Goal: Information Seeking & Learning: Learn about a topic

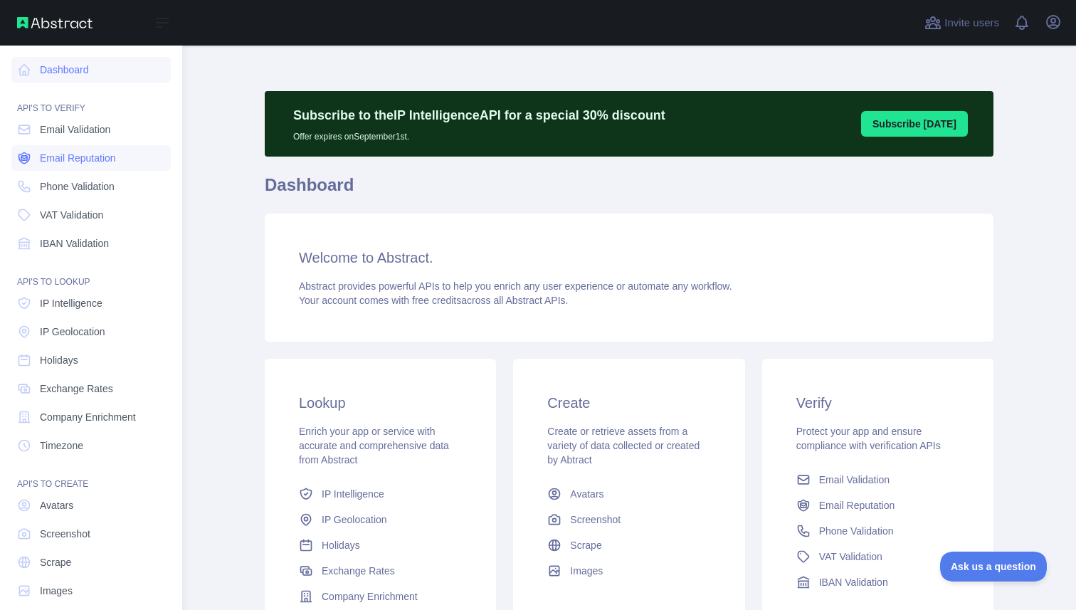
click at [68, 165] on span "Email Reputation" at bounding box center [78, 158] width 76 height 14
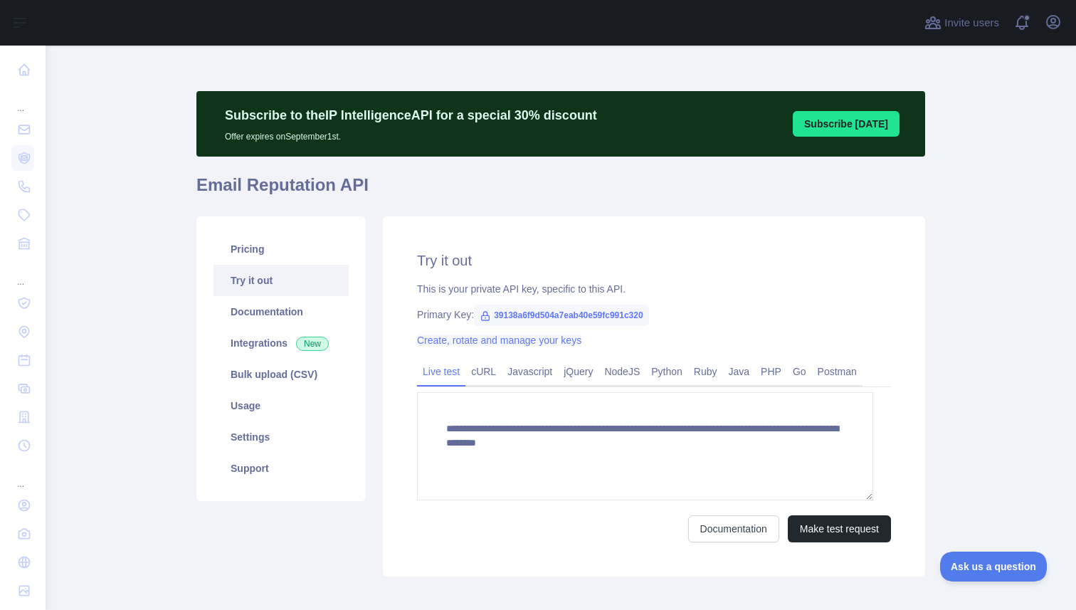
click at [566, 346] on link "Create, rotate and manage your keys" at bounding box center [499, 339] width 164 height 11
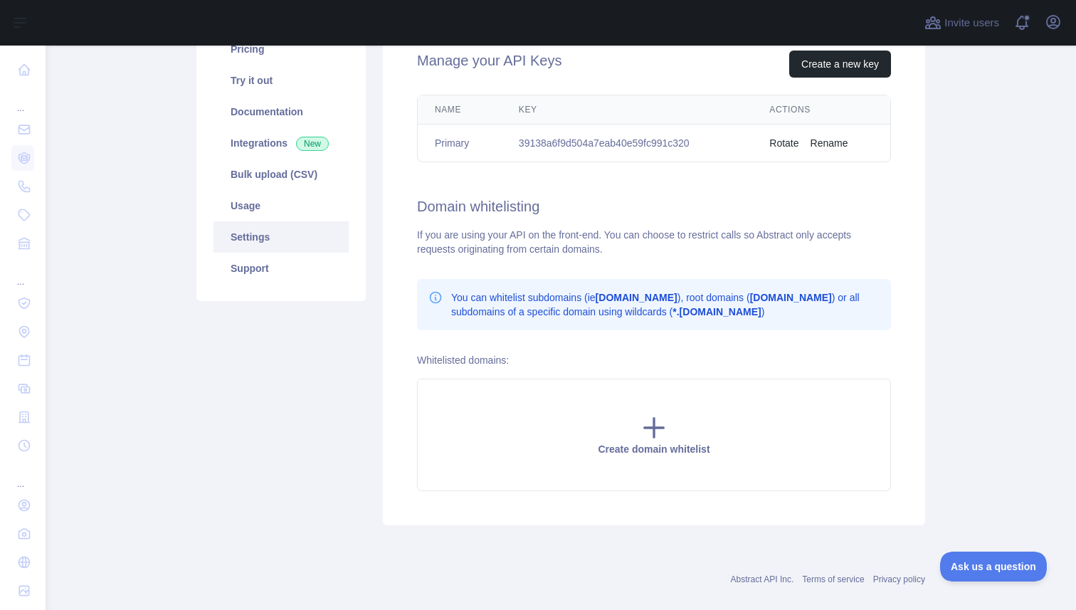
scroll to position [145, 0]
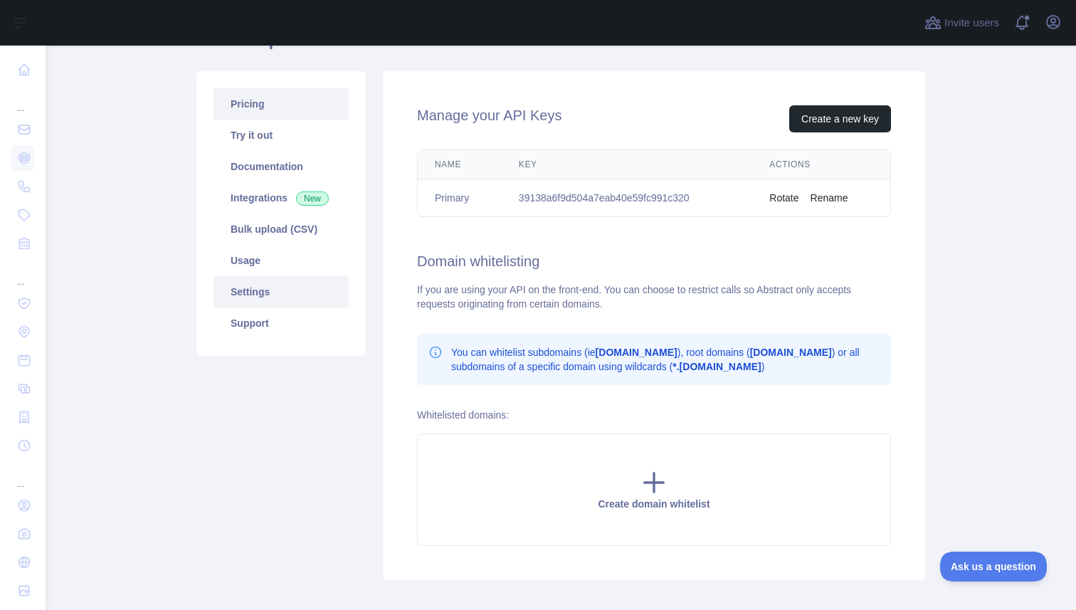
click at [277, 120] on link "Pricing" at bounding box center [280, 103] width 135 height 31
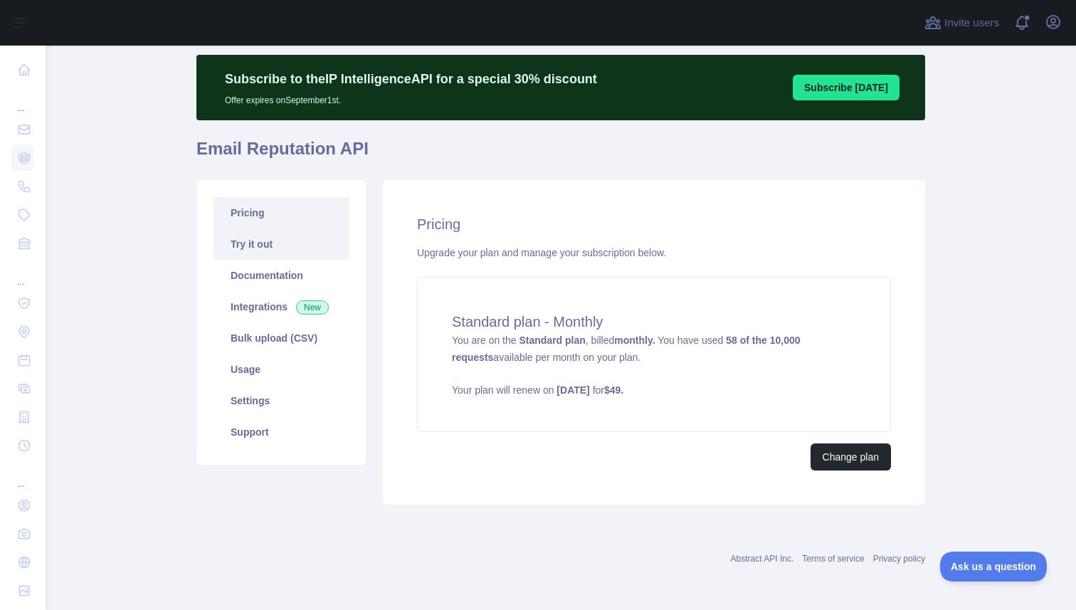
click at [268, 228] on link "Try it out" at bounding box center [280, 243] width 135 height 31
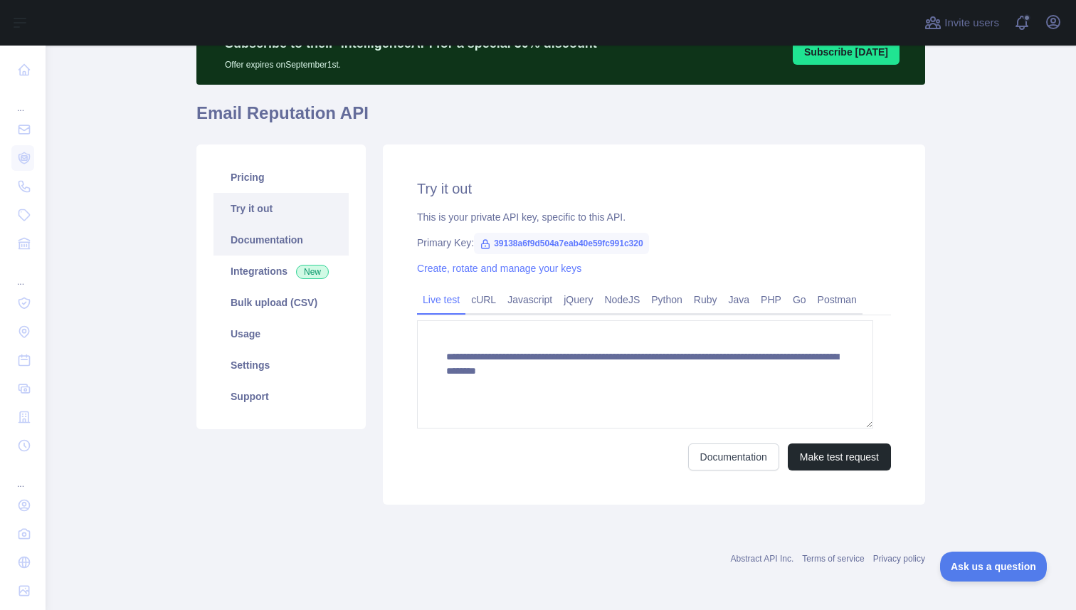
click at [306, 245] on link "Documentation" at bounding box center [280, 239] width 135 height 31
click at [314, 318] on link "Bulk upload (CSV)" at bounding box center [280, 302] width 135 height 31
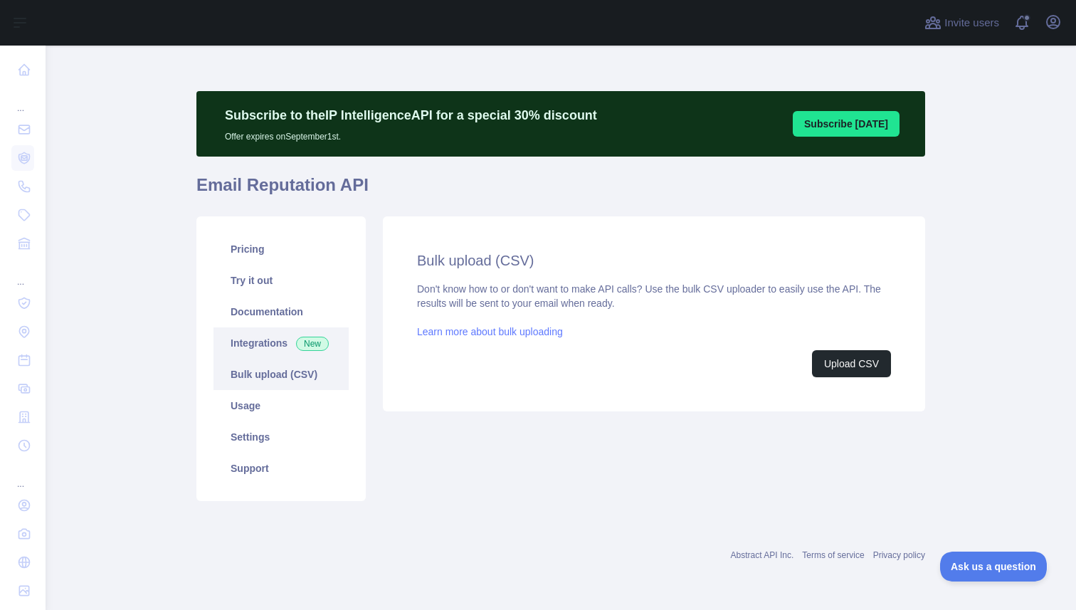
click at [316, 327] on link "Integrations New" at bounding box center [280, 342] width 135 height 31
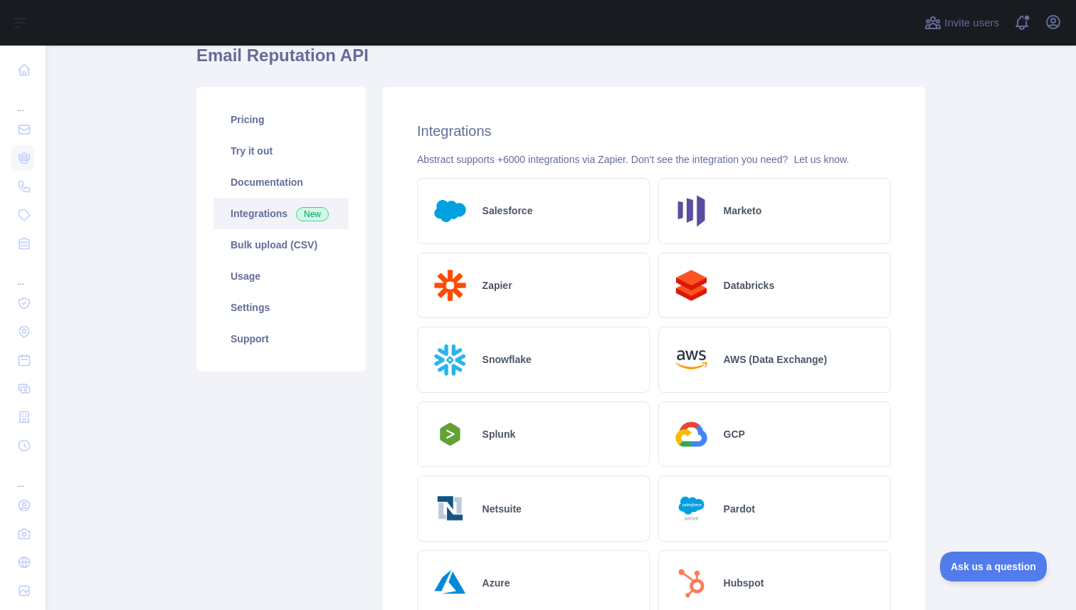
scroll to position [127, 0]
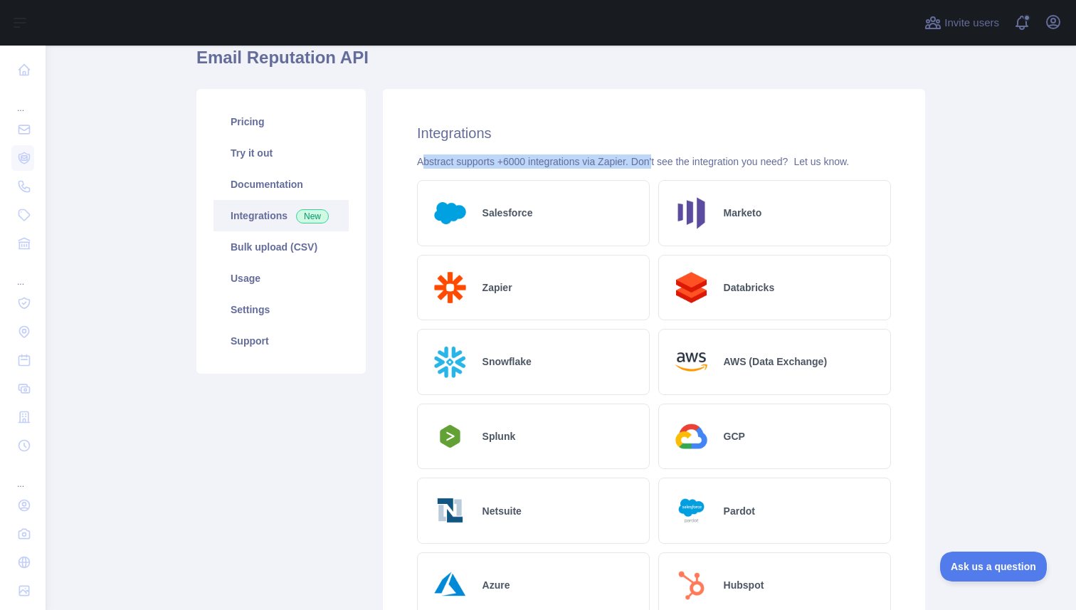
drag, startPoint x: 440, startPoint y: 228, endPoint x: 731, endPoint y: 235, distance: 291.1
click at [731, 169] on div "Abstract supports +6000 integrations via Zapier. Don't see the integration you …" at bounding box center [654, 161] width 474 height 14
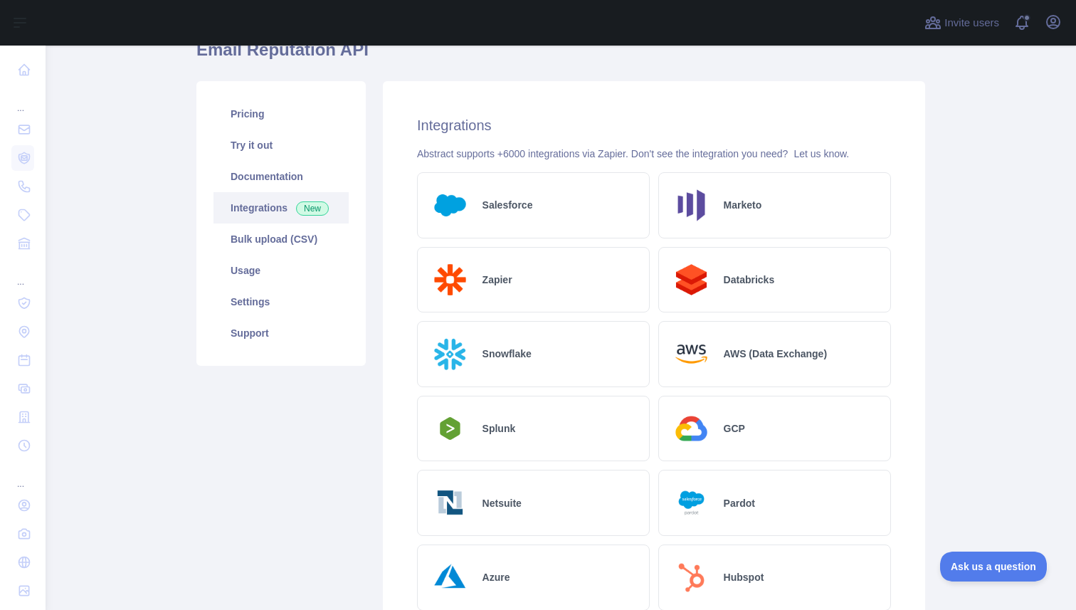
scroll to position [125, 0]
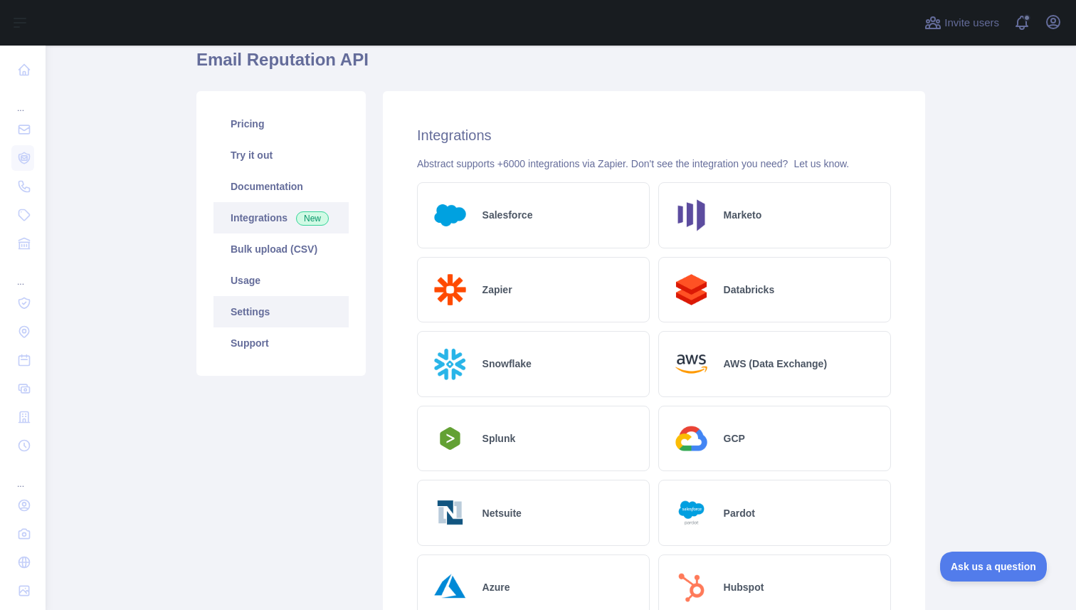
click at [300, 327] on link "Settings" at bounding box center [280, 311] width 135 height 31
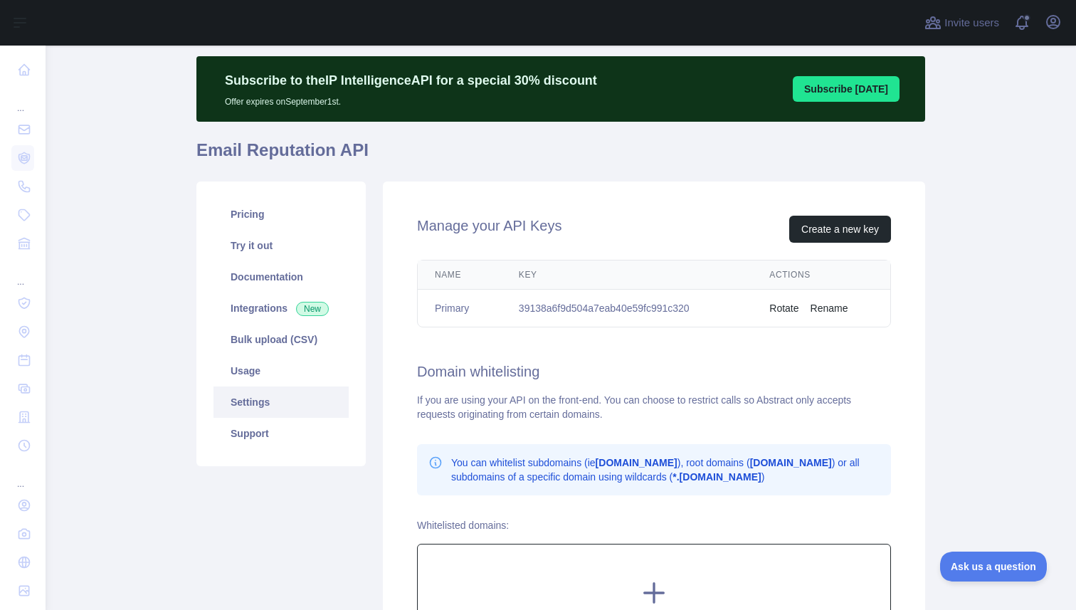
scroll to position [19, 0]
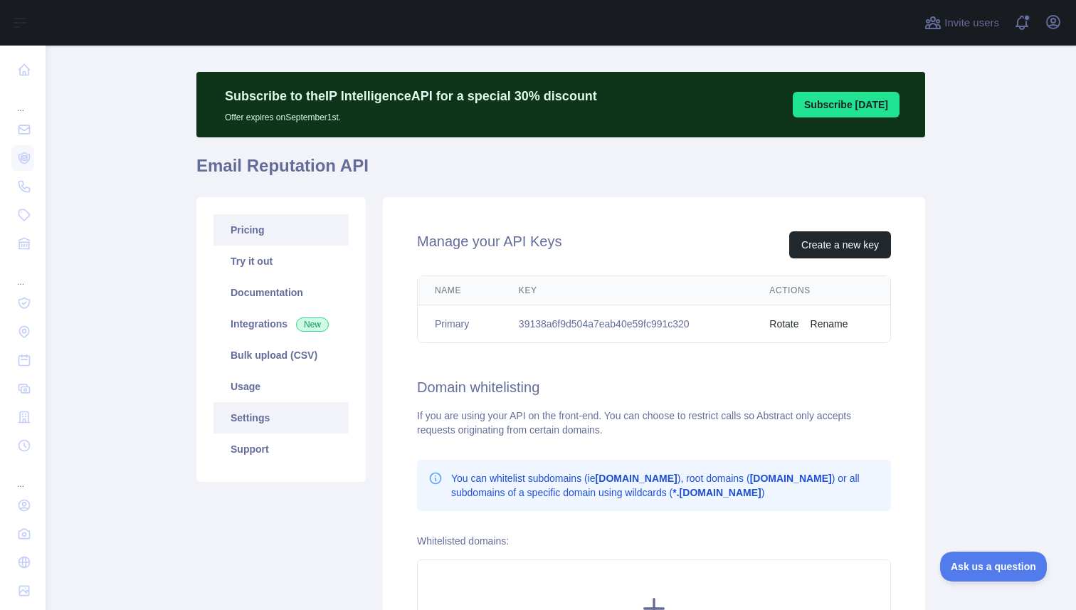
click at [280, 245] on link "Pricing" at bounding box center [280, 229] width 135 height 31
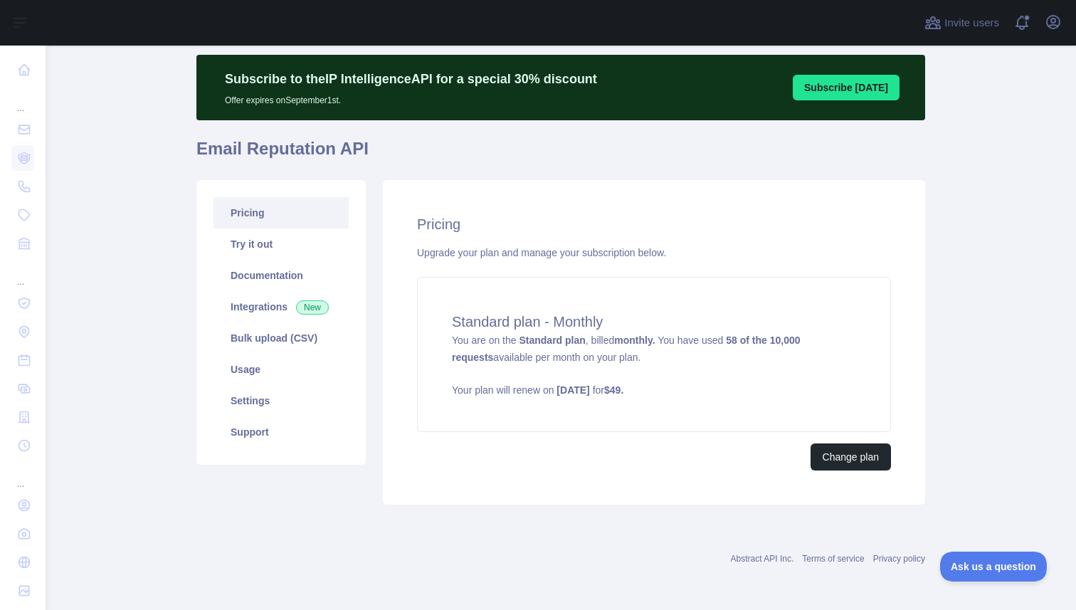
scroll to position [165, 0]
click at [258, 228] on link "Try it out" at bounding box center [280, 243] width 135 height 31
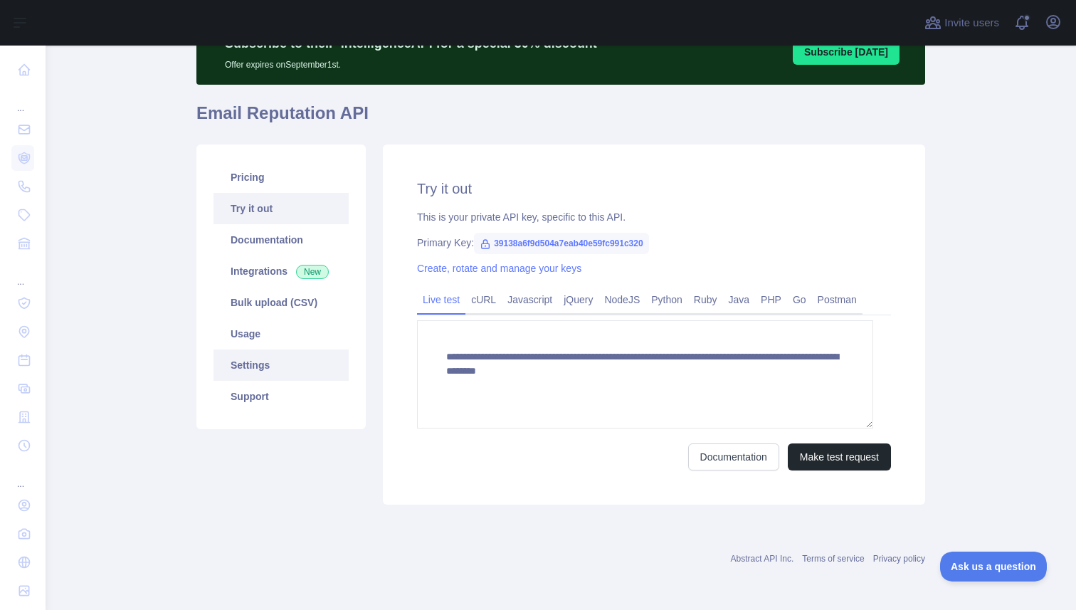
click at [294, 381] on link "Settings" at bounding box center [280, 364] width 135 height 31
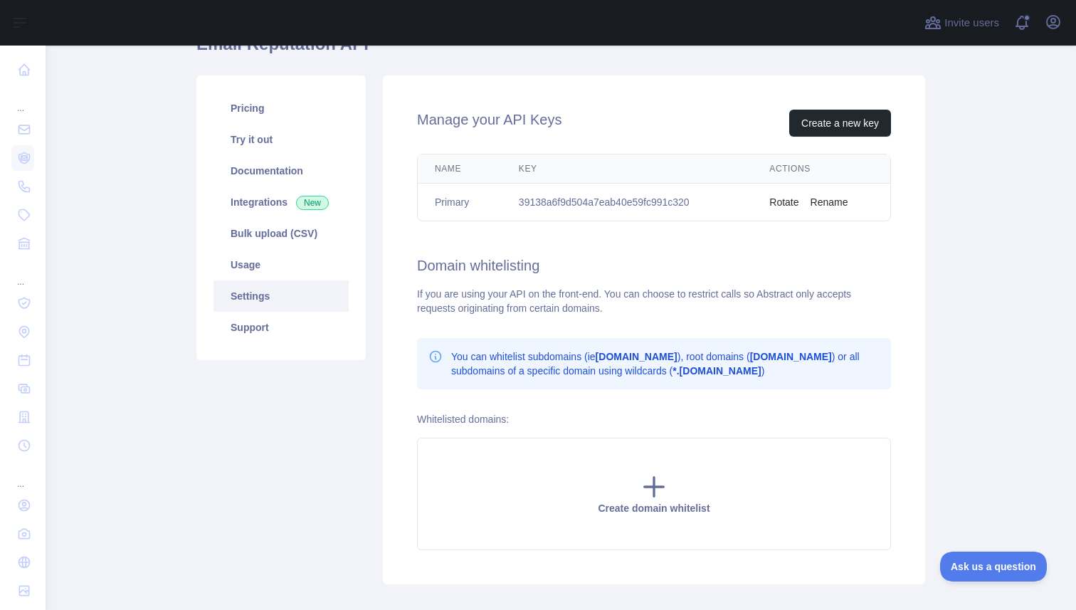
scroll to position [157, 0]
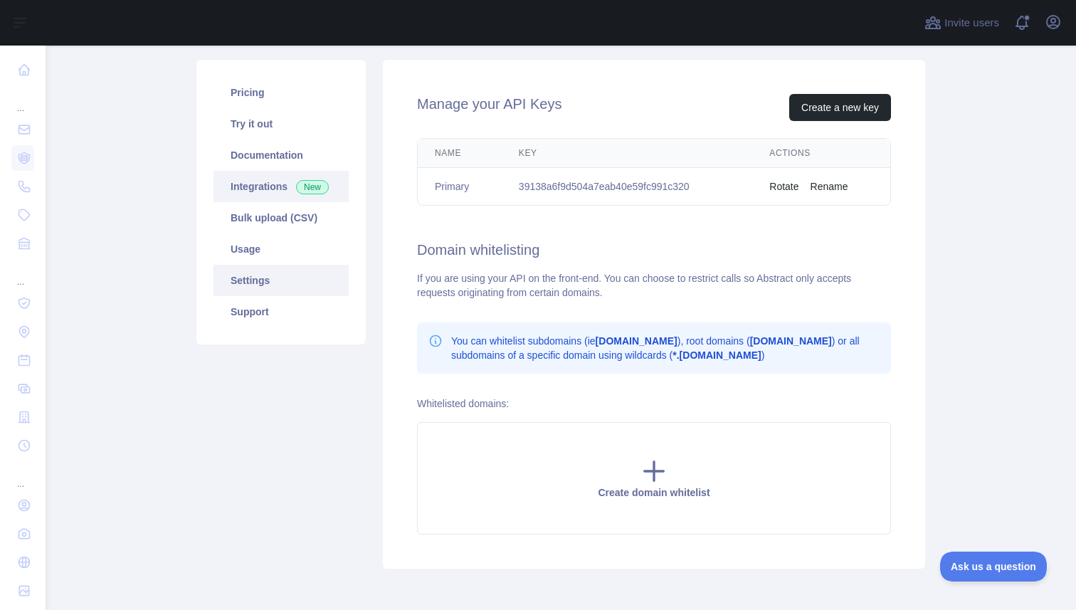
click at [293, 202] on link "Integrations New" at bounding box center [280, 186] width 135 height 31
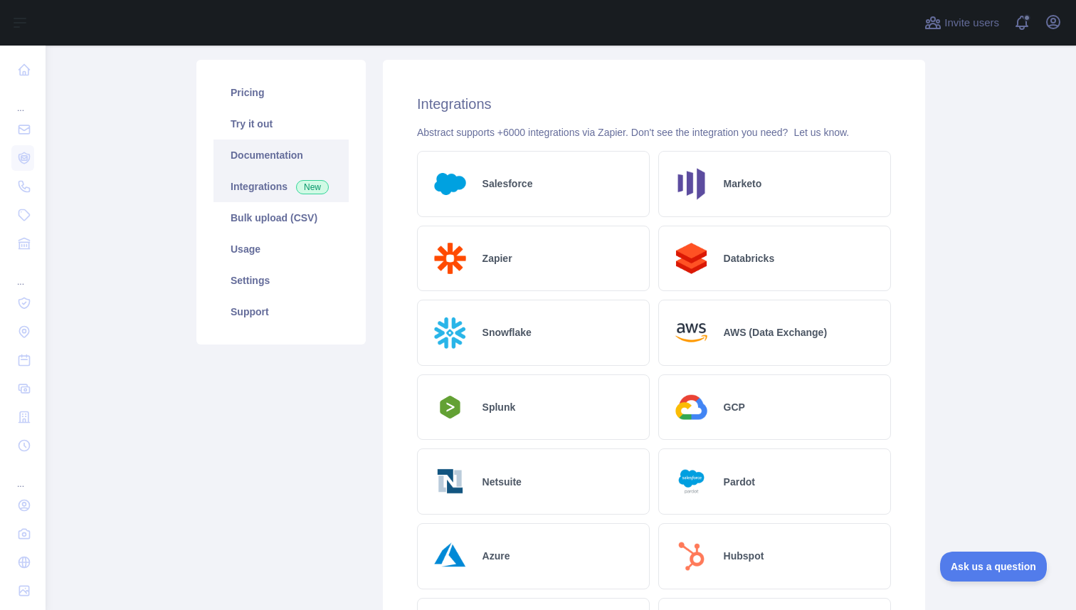
click at [309, 171] on link "Documentation" at bounding box center [280, 154] width 135 height 31
click at [282, 139] on link "Try it out" at bounding box center [280, 123] width 135 height 31
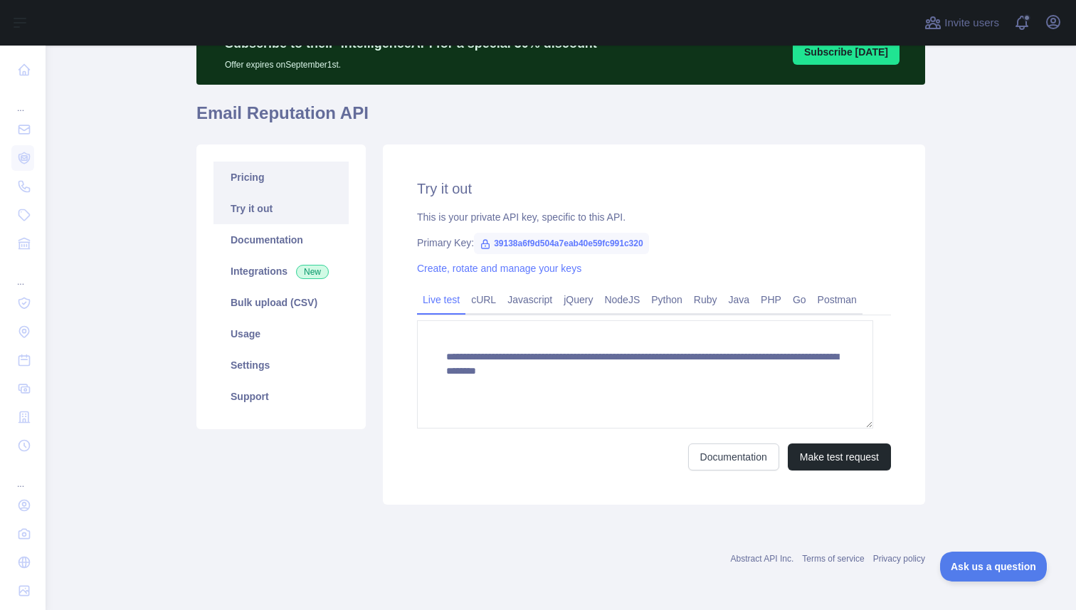
click at [283, 162] on link "Pricing" at bounding box center [280, 177] width 135 height 31
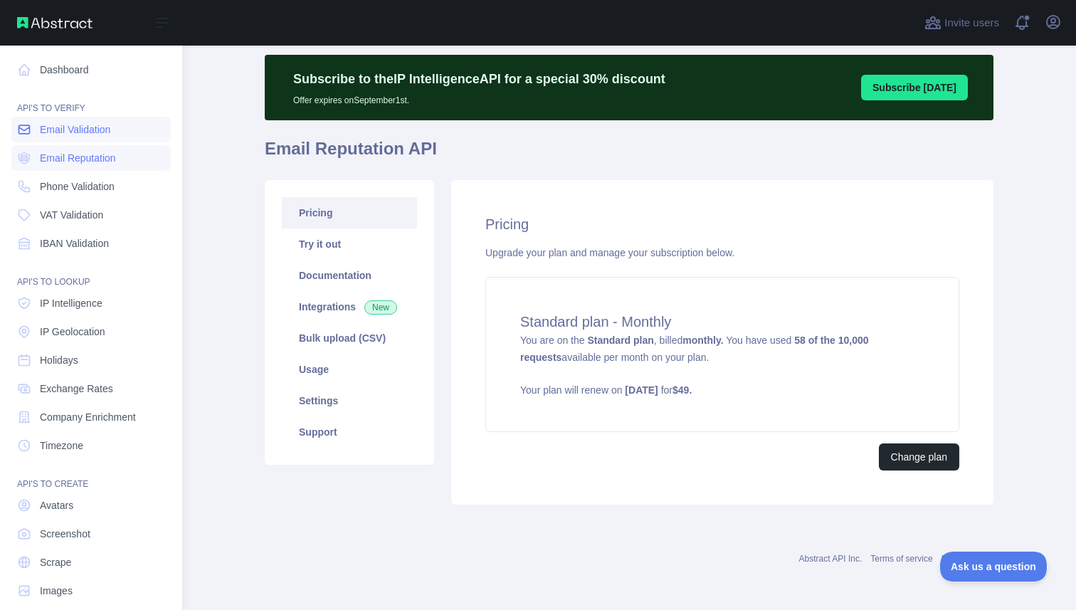
click at [36, 142] on link "Email Validation" at bounding box center [90, 130] width 159 height 26
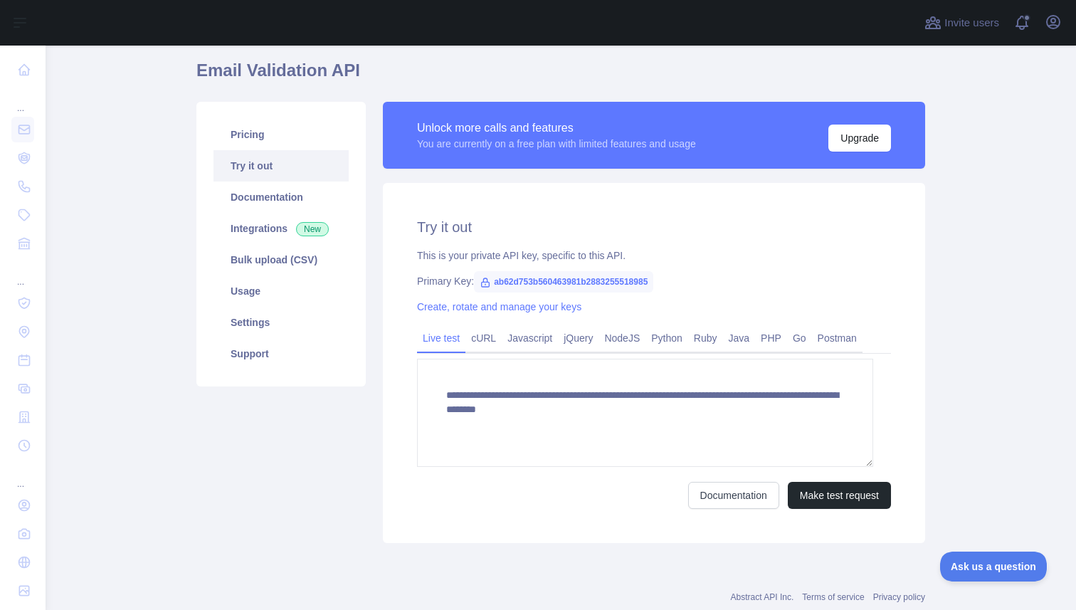
scroll to position [121, 0]
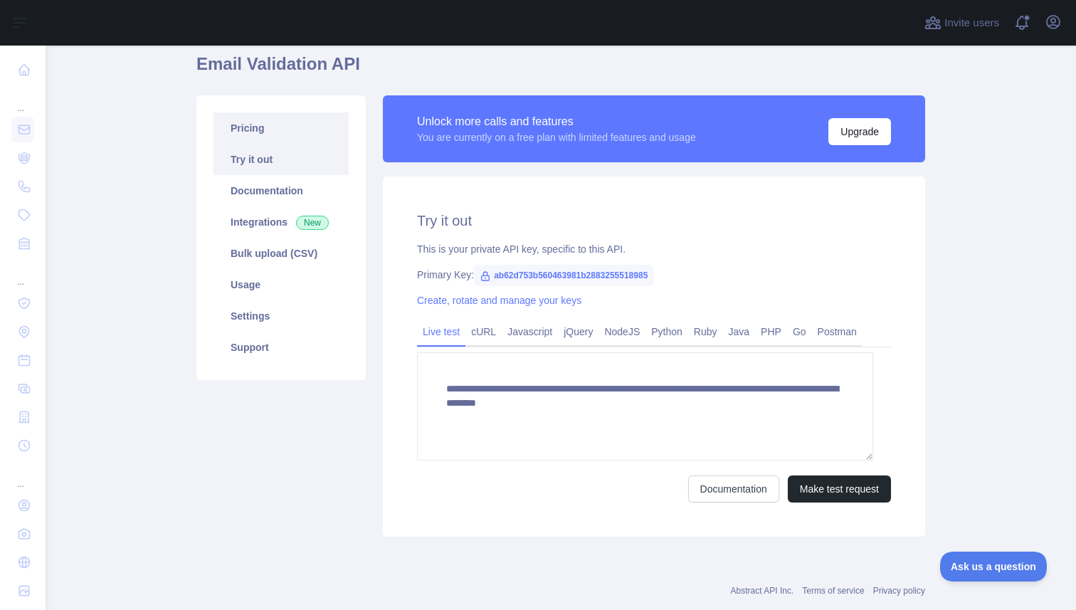
click at [275, 144] on link "Pricing" at bounding box center [280, 127] width 135 height 31
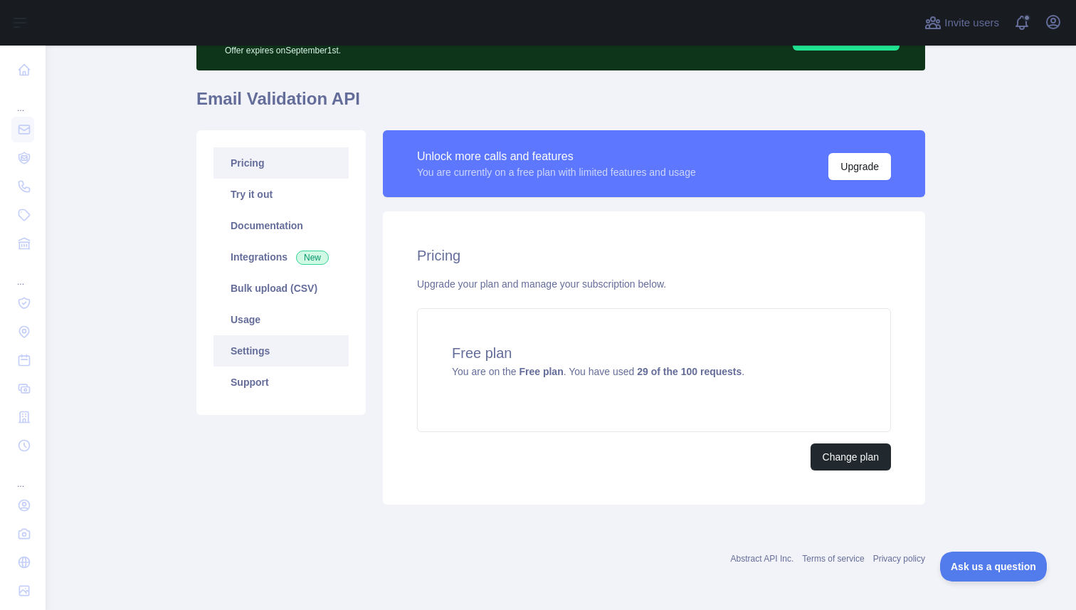
click at [290, 366] on link "Settings" at bounding box center [280, 350] width 135 height 31
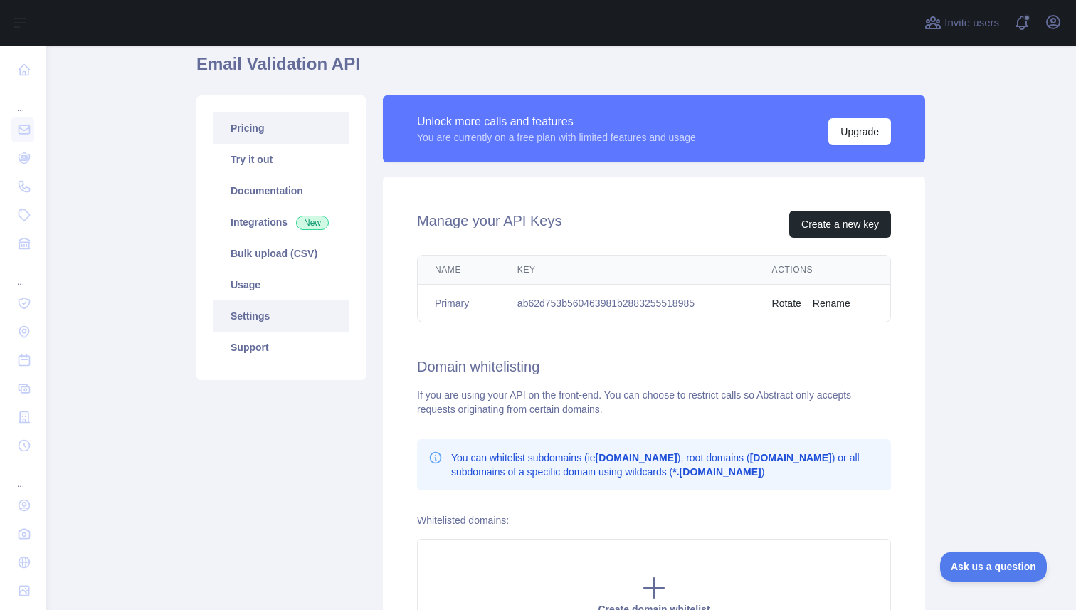
click at [319, 144] on link "Pricing" at bounding box center [280, 127] width 135 height 31
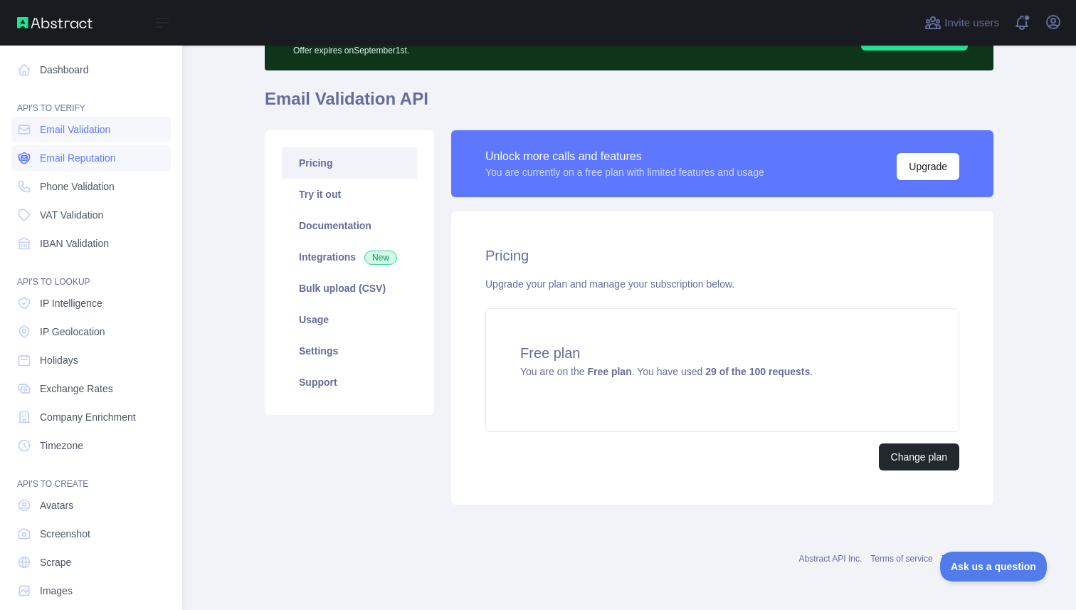
click at [89, 165] on span "Email Reputation" at bounding box center [78, 158] width 76 height 14
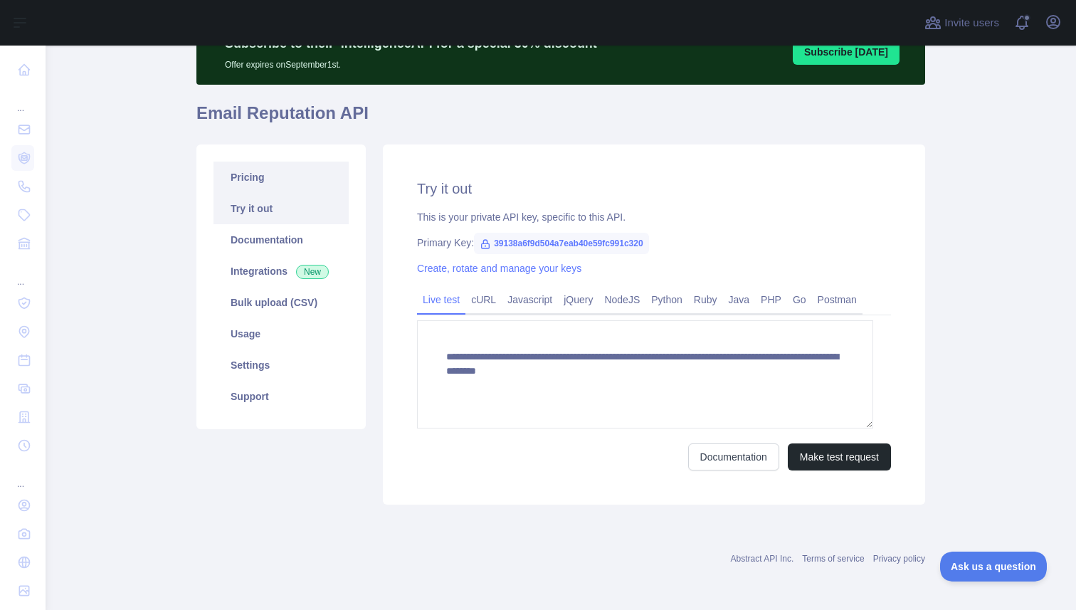
click at [272, 178] on link "Pricing" at bounding box center [280, 177] width 135 height 31
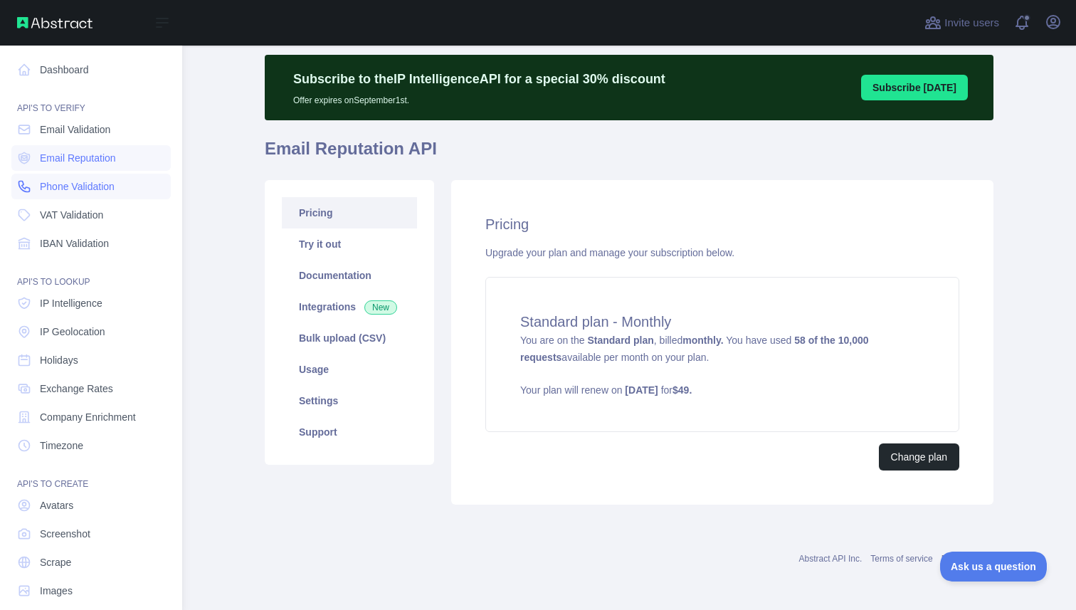
click at [106, 194] on span "Phone Validation" at bounding box center [77, 186] width 75 height 14
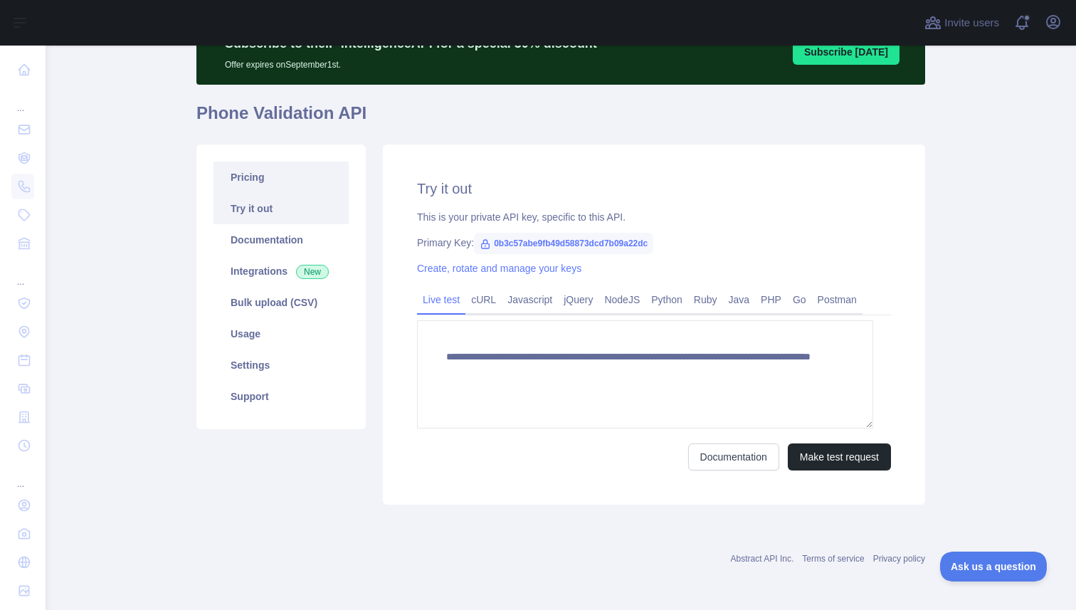
click at [296, 176] on link "Pricing" at bounding box center [280, 177] width 135 height 31
